Goal: Use online tool/utility: Utilize a website feature to perform a specific function

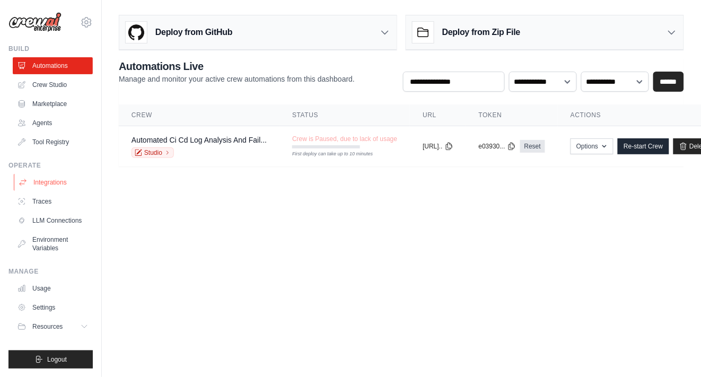
click at [48, 181] on link "Integrations" at bounding box center [54, 182] width 80 height 17
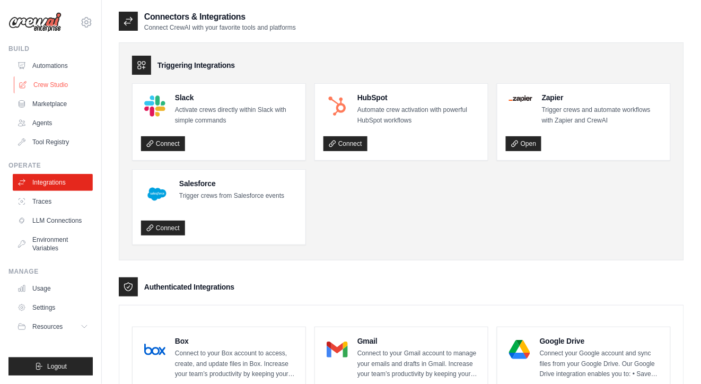
click at [46, 84] on link "Crew Studio" at bounding box center [54, 84] width 80 height 17
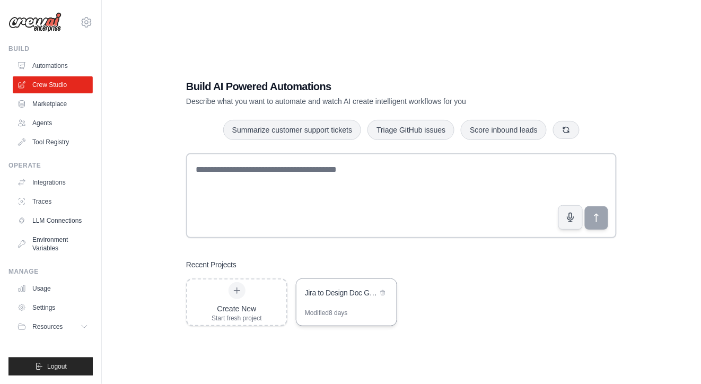
click at [326, 294] on div "Jira to Design Doc Generator" at bounding box center [341, 292] width 73 height 11
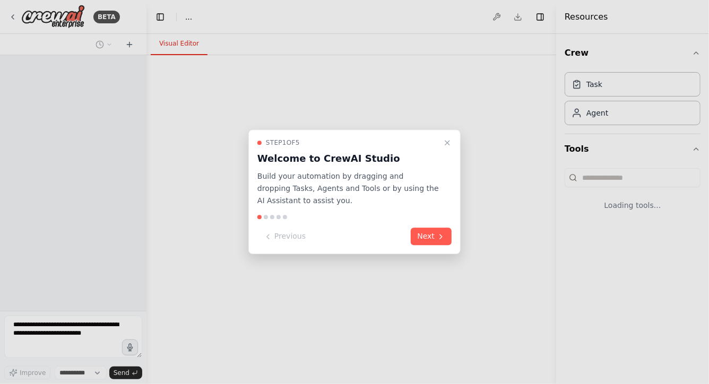
select select "****"
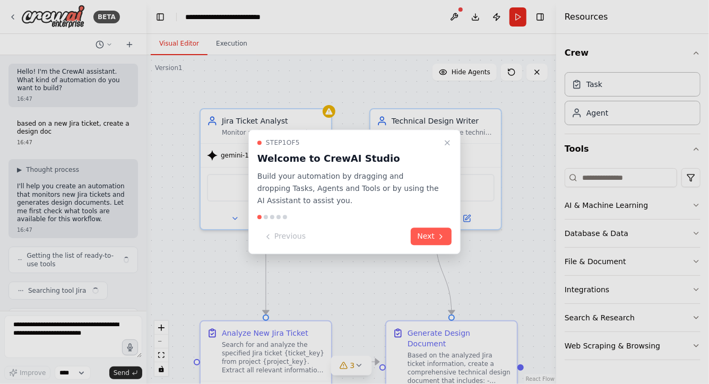
scroll to position [1058, 0]
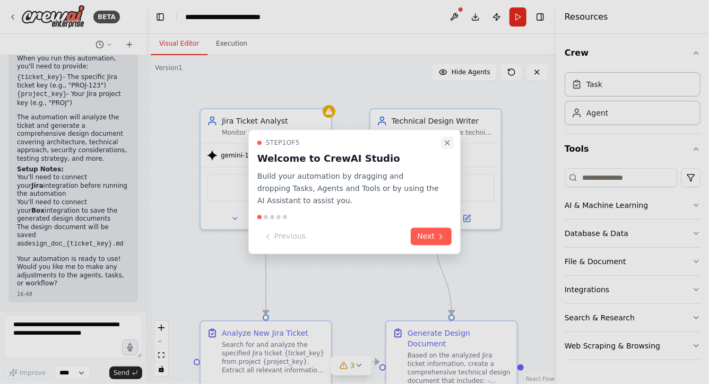
click at [448, 139] on icon "Close walkthrough" at bounding box center [447, 142] width 8 height 8
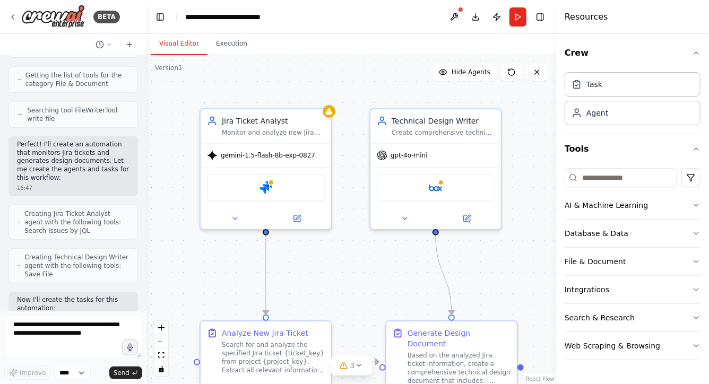
scroll to position [0, 0]
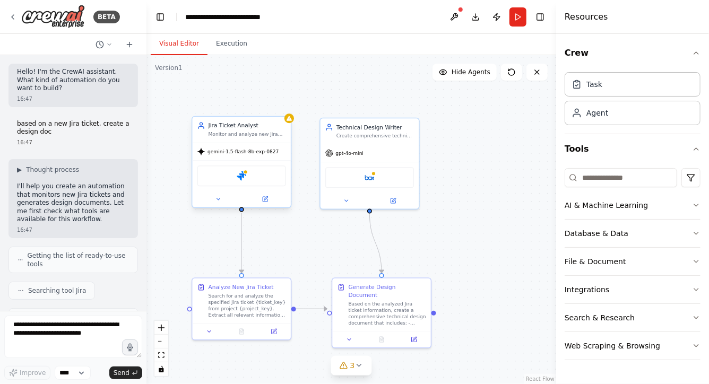
click at [263, 162] on div "Jira" at bounding box center [242, 175] width 98 height 31
click at [369, 158] on div "gpt-4o-mini" at bounding box center [369, 152] width 98 height 18
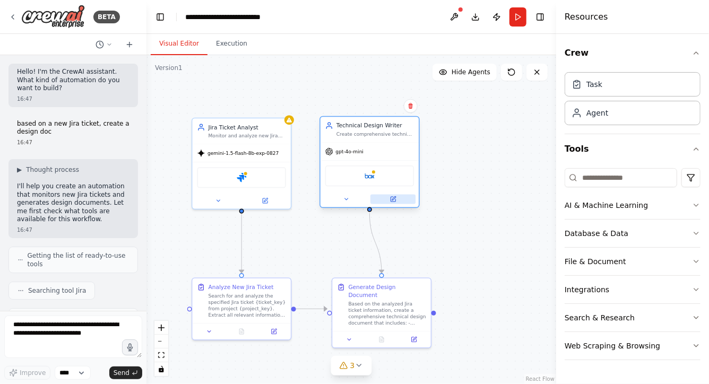
click at [396, 201] on button at bounding box center [392, 199] width 45 height 10
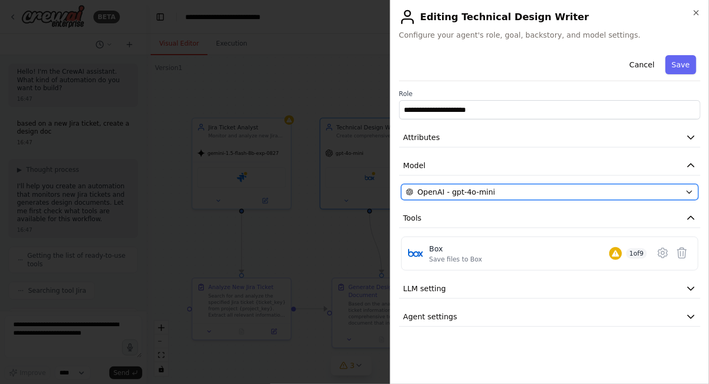
click at [513, 194] on div "OpenAI - gpt-4o-mini" at bounding box center [543, 192] width 275 height 11
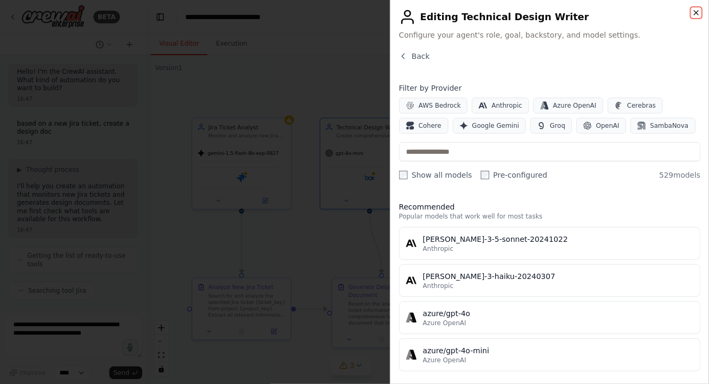
click at [693, 9] on icon "button" at bounding box center [696, 12] width 8 height 8
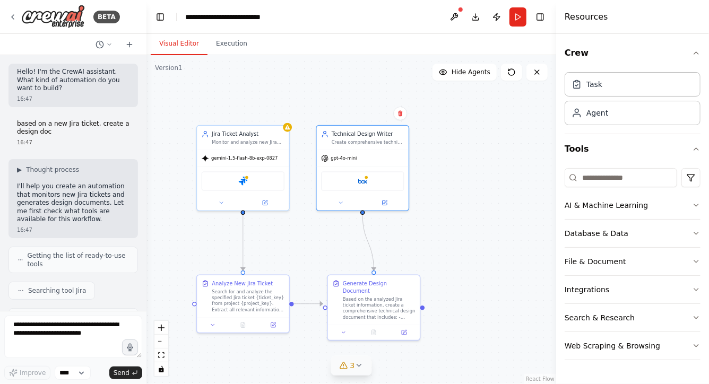
click at [359, 367] on icon at bounding box center [358, 365] width 8 height 8
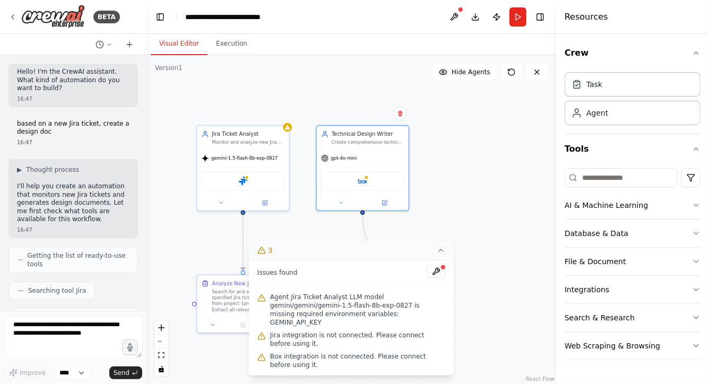
click at [477, 191] on div ".deletable-edge-delete-btn { width: 20px; height: 20px; border: 0px solid #ffff…" at bounding box center [350, 219] width 409 height 329
click at [517, 14] on button "Run" at bounding box center [517, 16] width 17 height 19
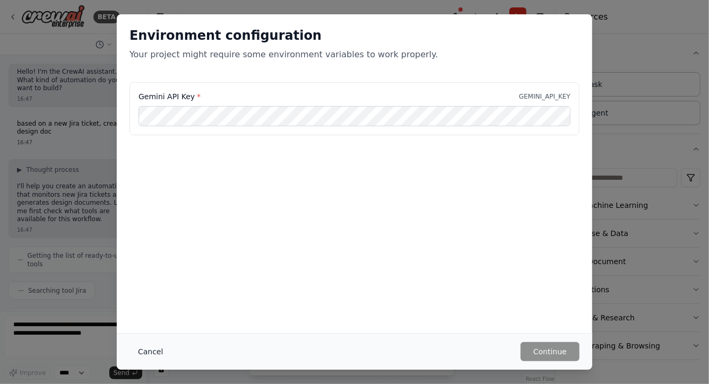
click at [157, 356] on button "Cancel" at bounding box center [150, 351] width 42 height 19
